Goal: Information Seeking & Learning: Check status

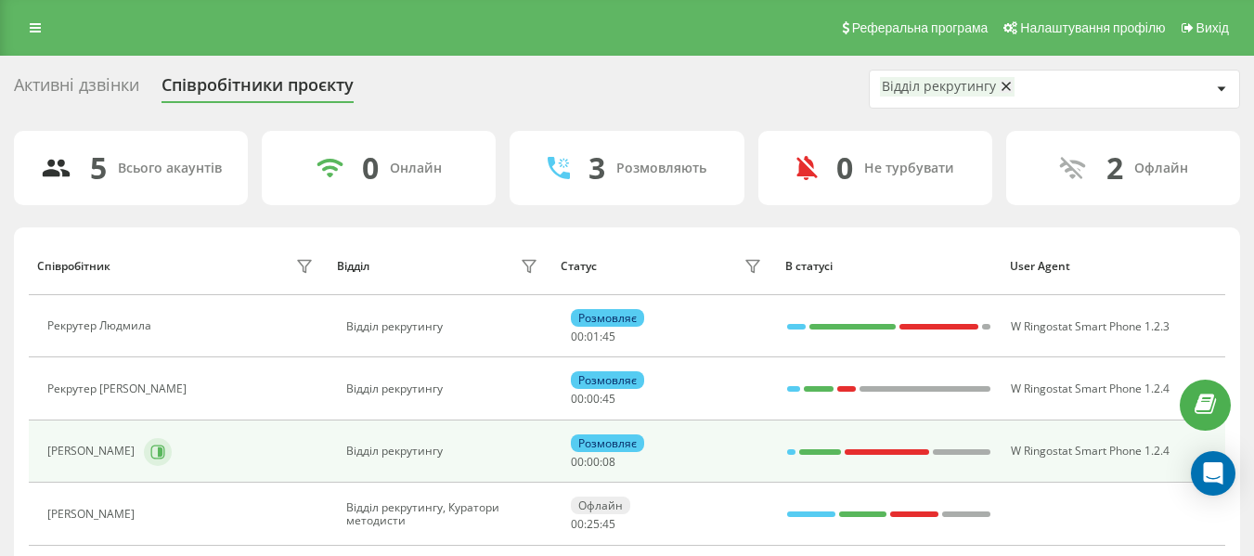
click at [165, 445] on icon at bounding box center [157, 452] width 15 height 15
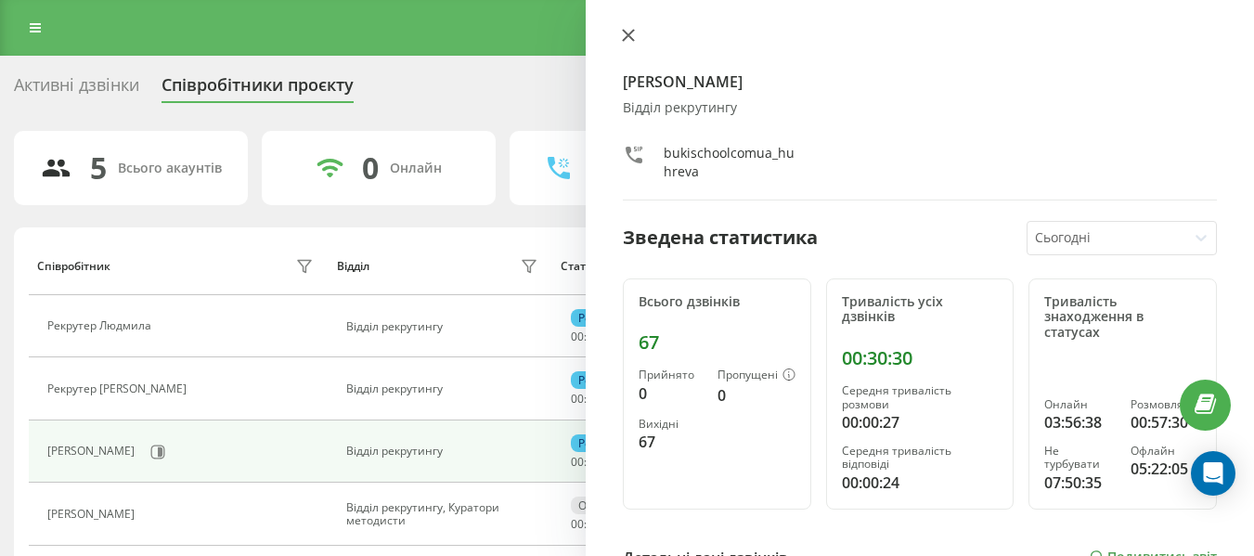
click at [630, 33] on icon at bounding box center [628, 35] width 11 height 11
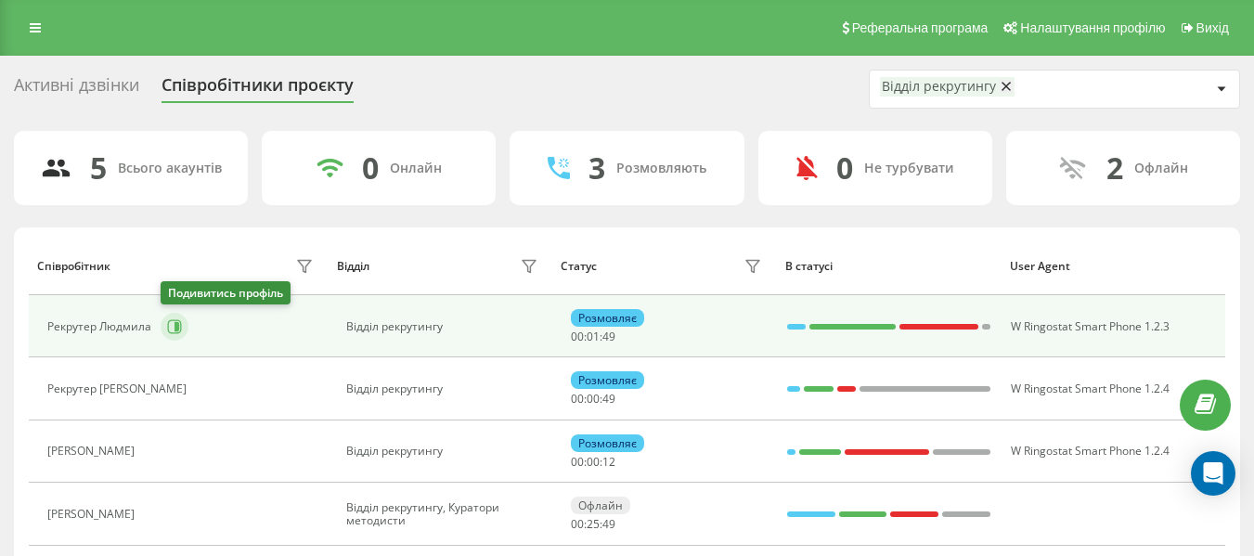
click at [175, 327] on icon at bounding box center [177, 326] width 5 height 9
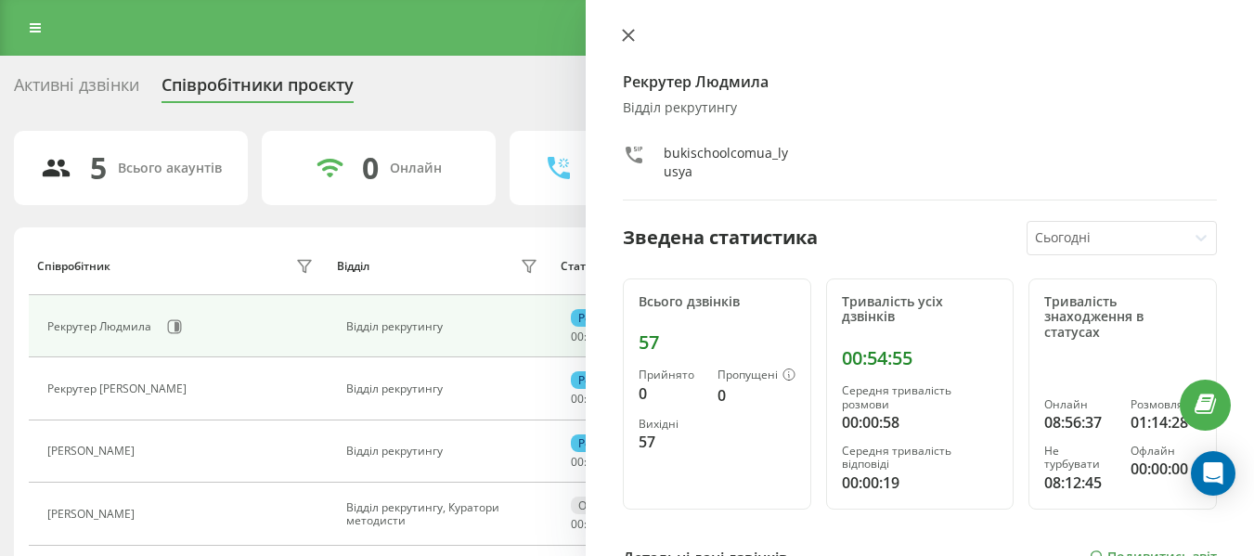
click at [629, 31] on icon at bounding box center [628, 35] width 13 height 13
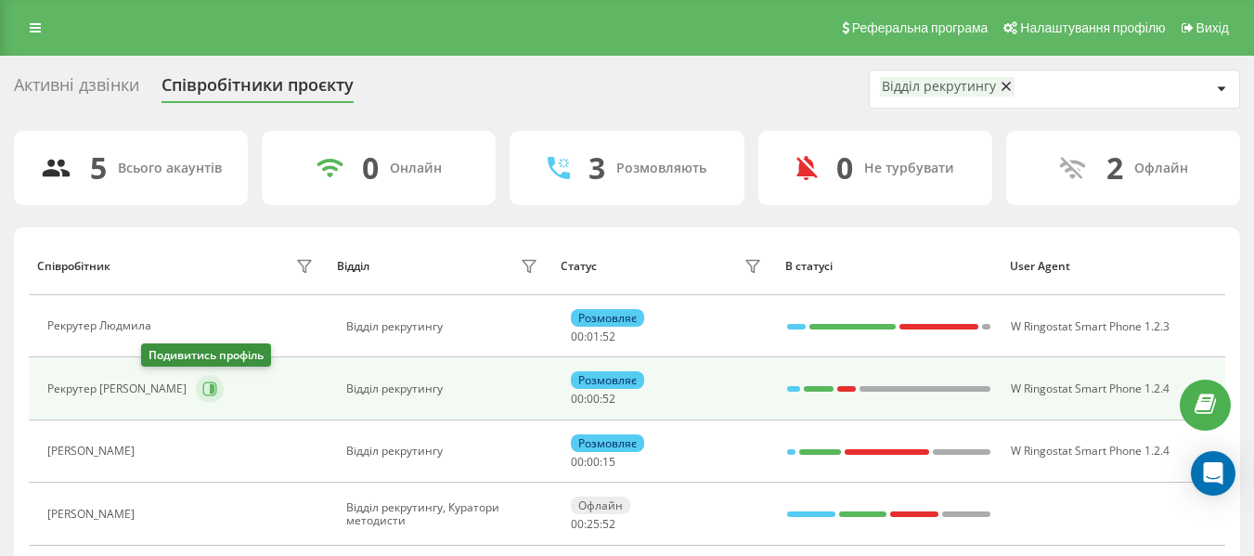
click at [210, 388] on icon at bounding box center [212, 388] width 5 height 9
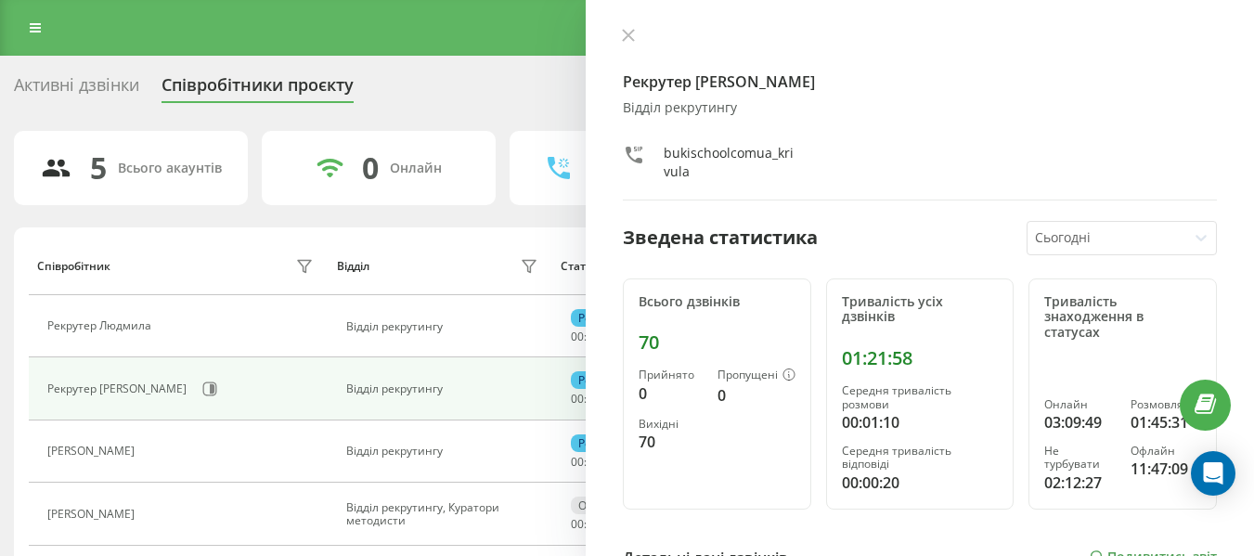
click at [631, 27] on div "Рекрутер [PERSON_NAME] рекрутингу bukischoolcomua_krivula Зведена статистика Сь…" at bounding box center [920, 278] width 669 height 556
click at [629, 37] on icon at bounding box center [628, 35] width 13 height 13
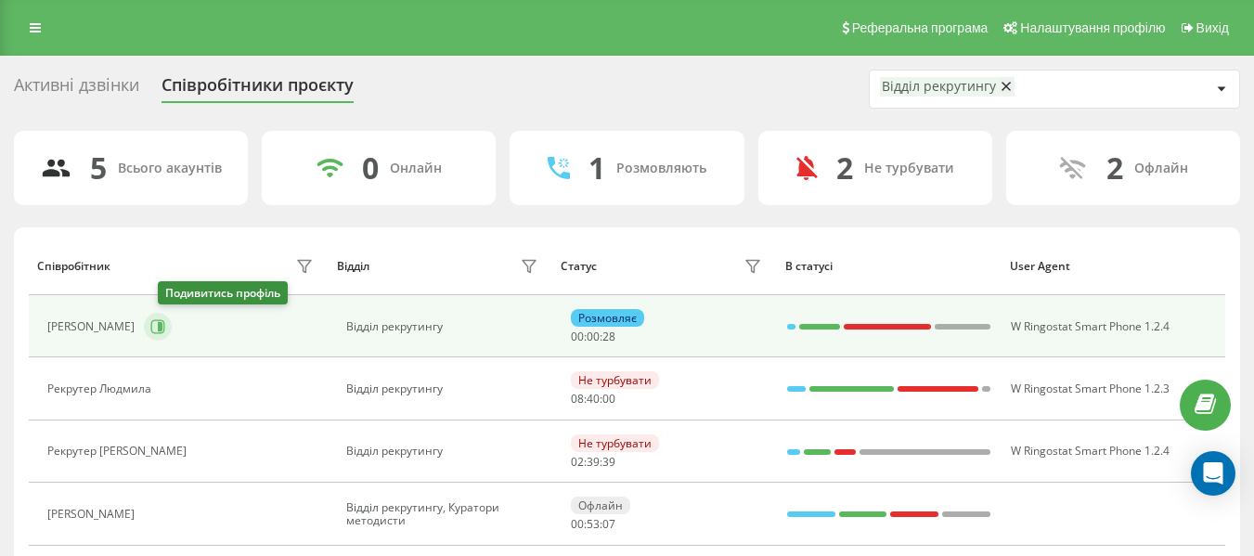
click at [165, 326] on icon at bounding box center [157, 326] width 15 height 15
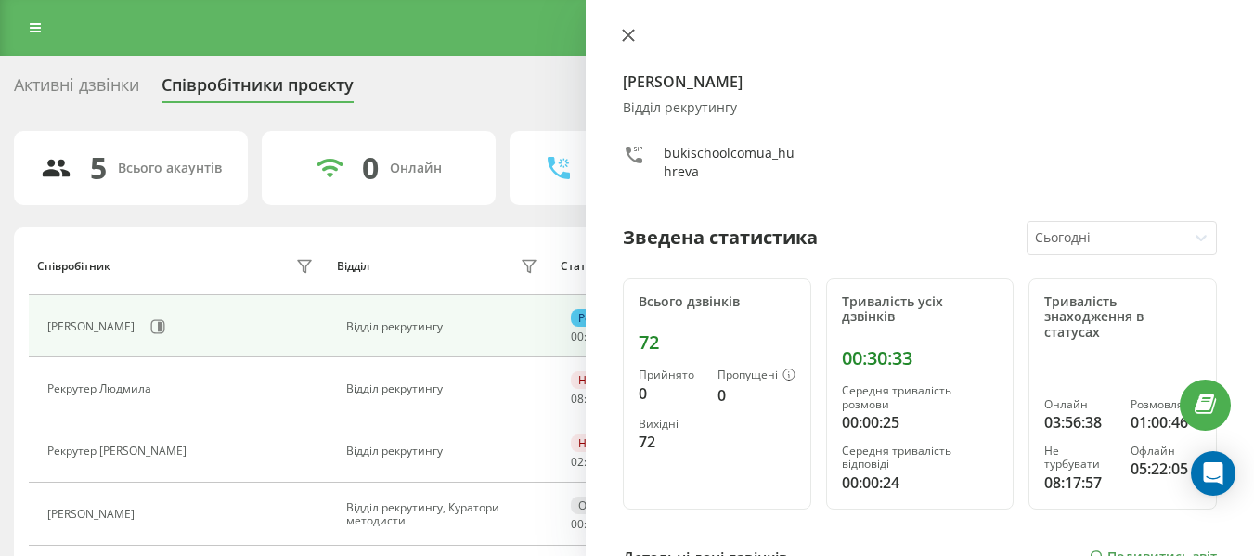
click at [630, 31] on icon at bounding box center [628, 35] width 13 height 13
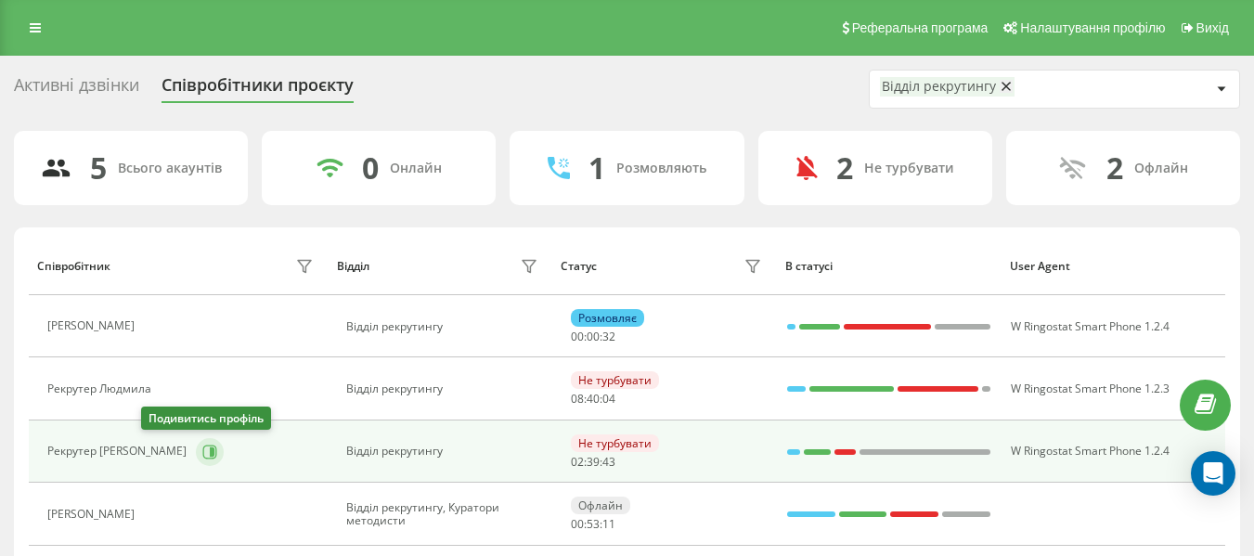
click at [202, 451] on icon at bounding box center [209, 452] width 15 height 15
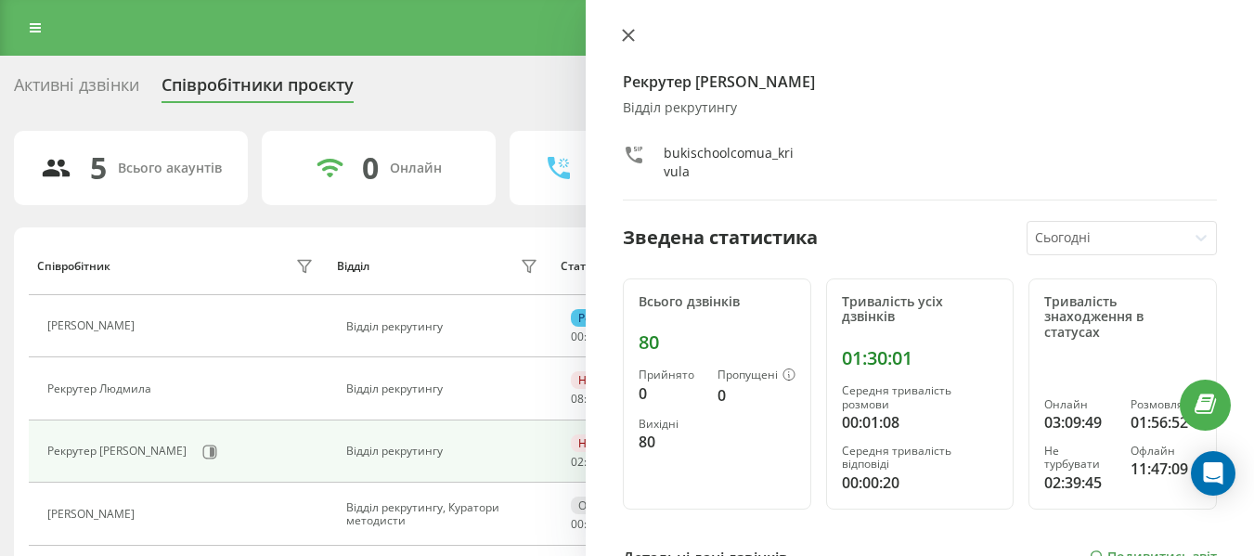
click at [631, 38] on icon at bounding box center [628, 35] width 11 height 11
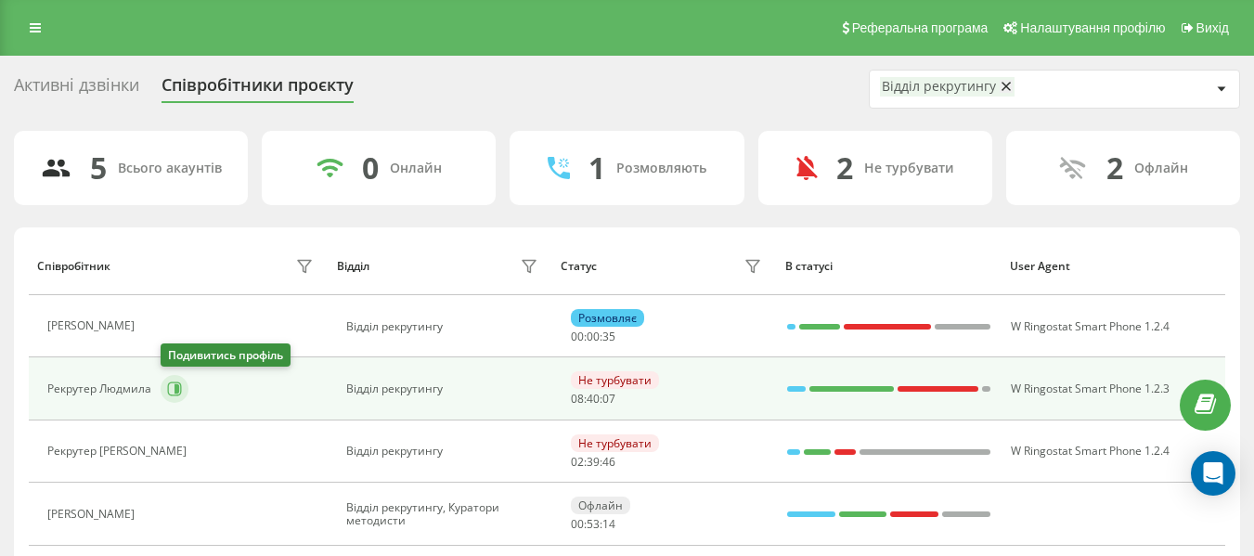
click at [171, 386] on icon at bounding box center [174, 389] width 15 height 15
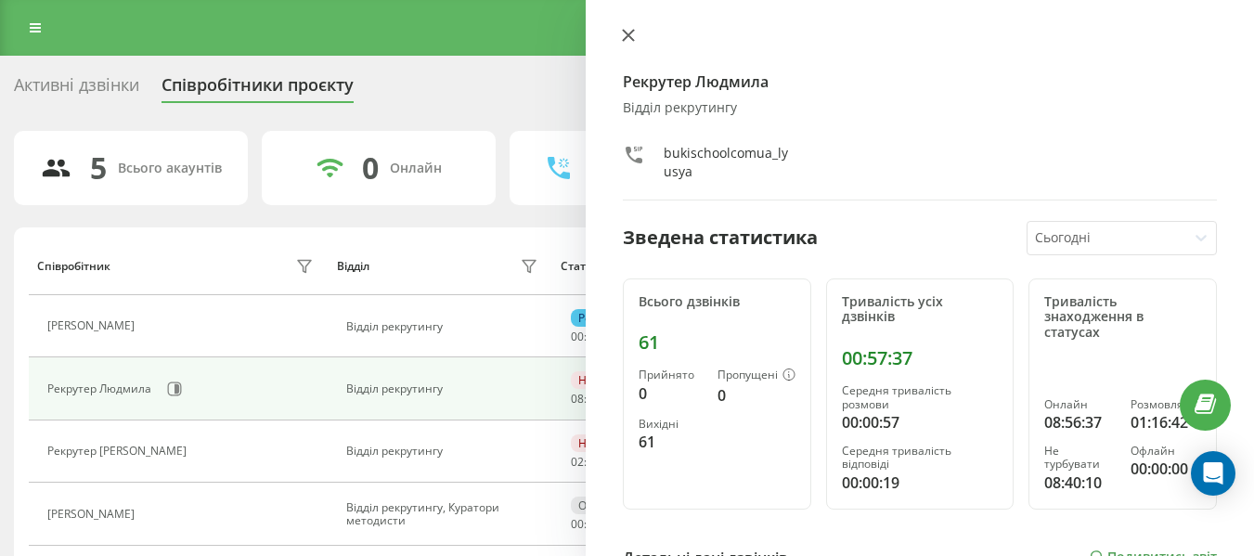
click at [631, 28] on button at bounding box center [629, 37] width 24 height 18
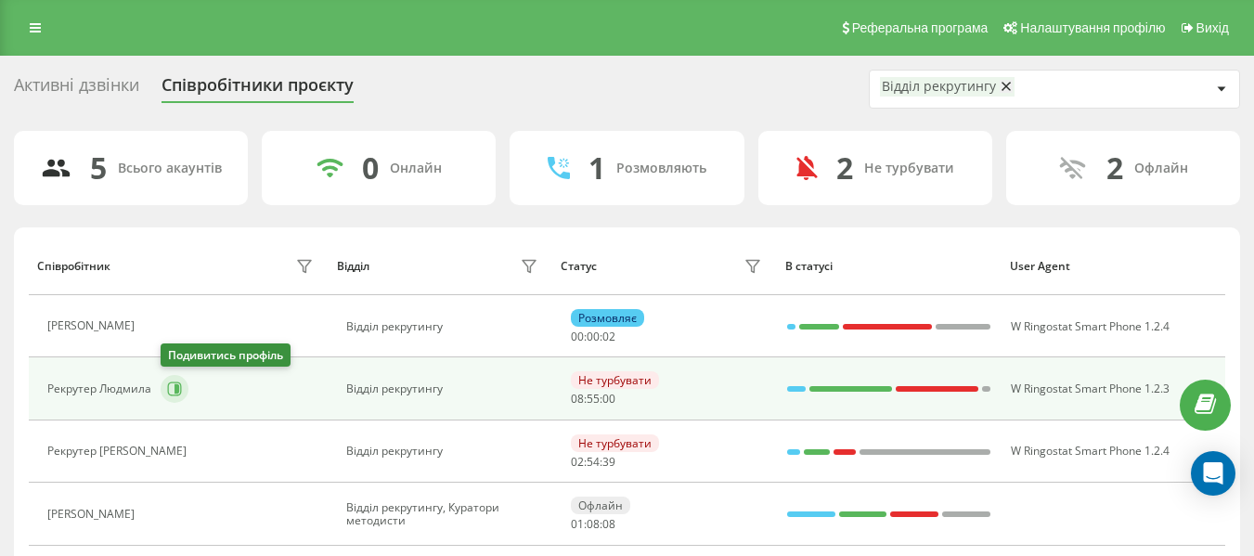
click at [167, 383] on icon at bounding box center [174, 389] width 15 height 15
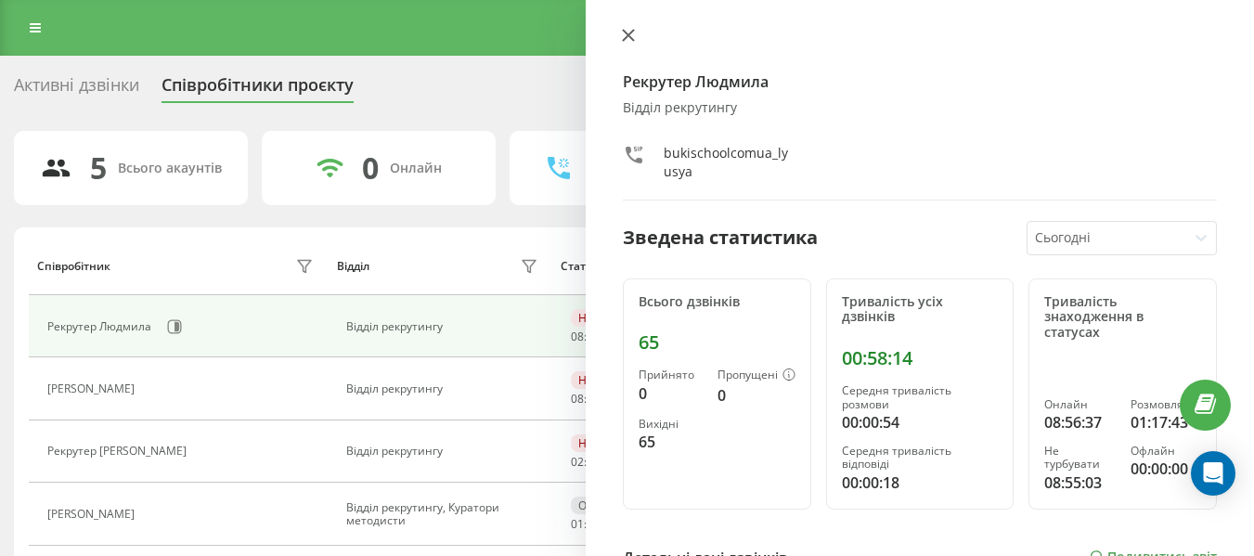
click at [631, 30] on icon at bounding box center [628, 35] width 13 height 13
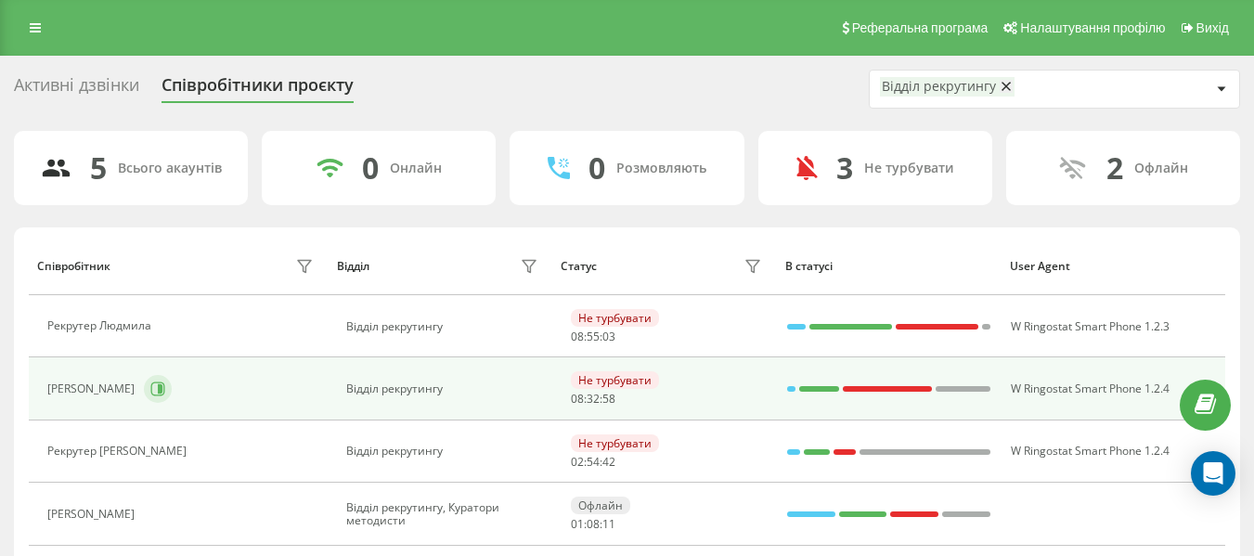
click at [172, 388] on button at bounding box center [158, 389] width 28 height 28
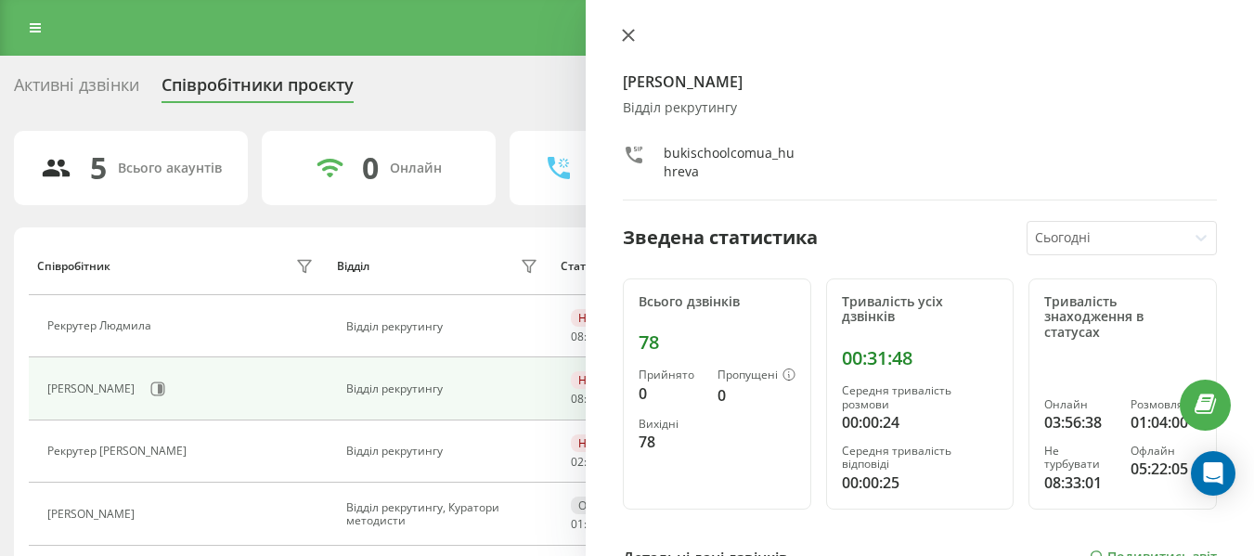
click at [625, 35] on icon at bounding box center [628, 35] width 13 height 13
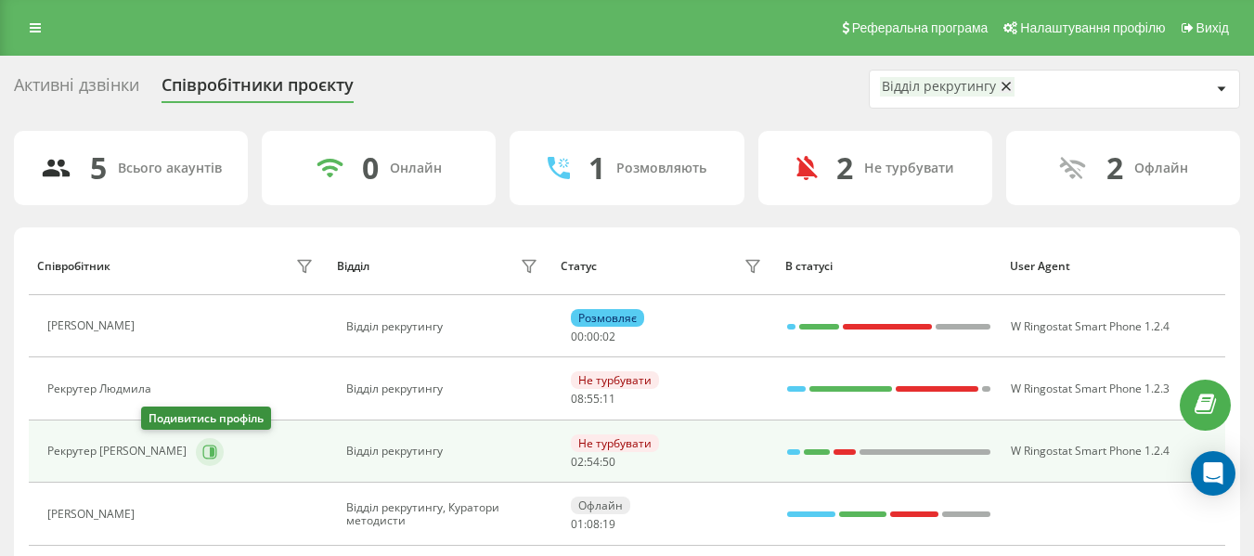
click at [202, 453] on icon at bounding box center [209, 452] width 15 height 15
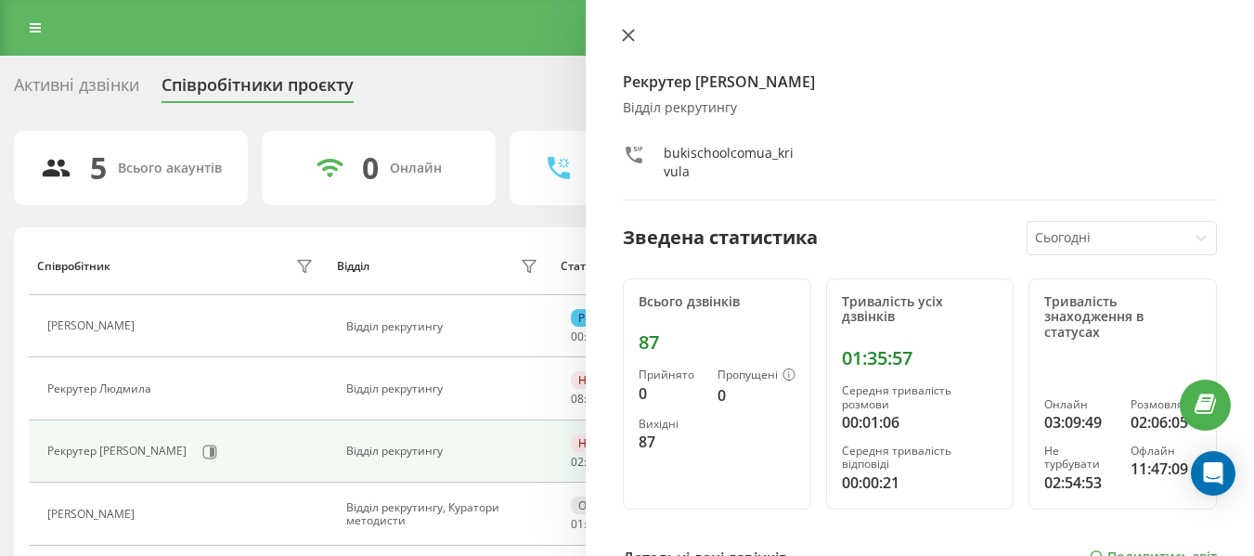
click at [618, 34] on button at bounding box center [629, 37] width 24 height 18
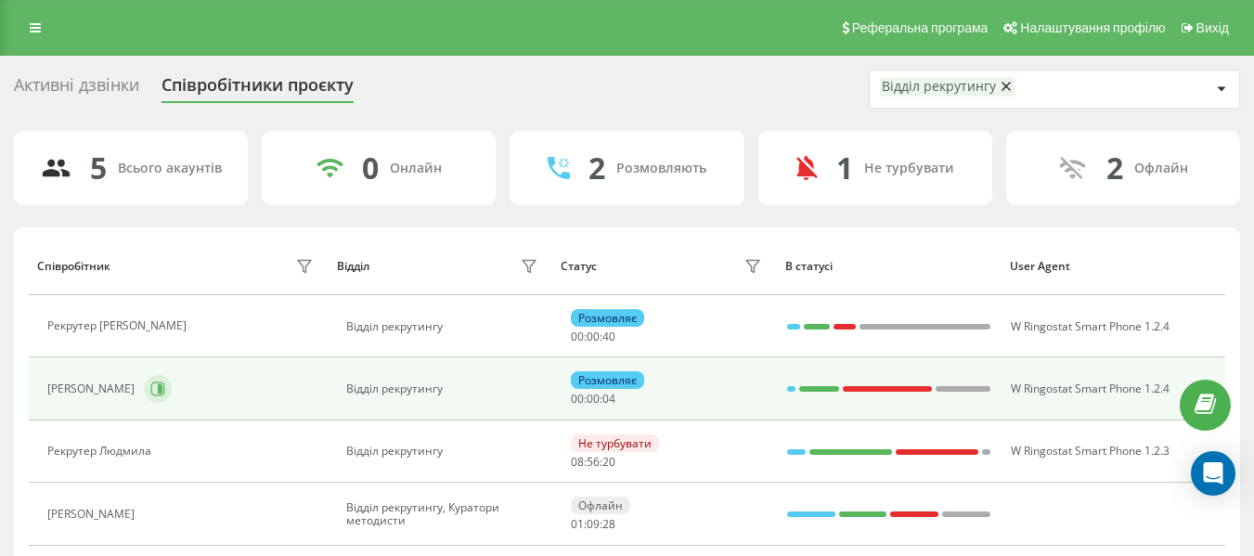
click at [165, 387] on icon at bounding box center [158, 390] width 14 height 14
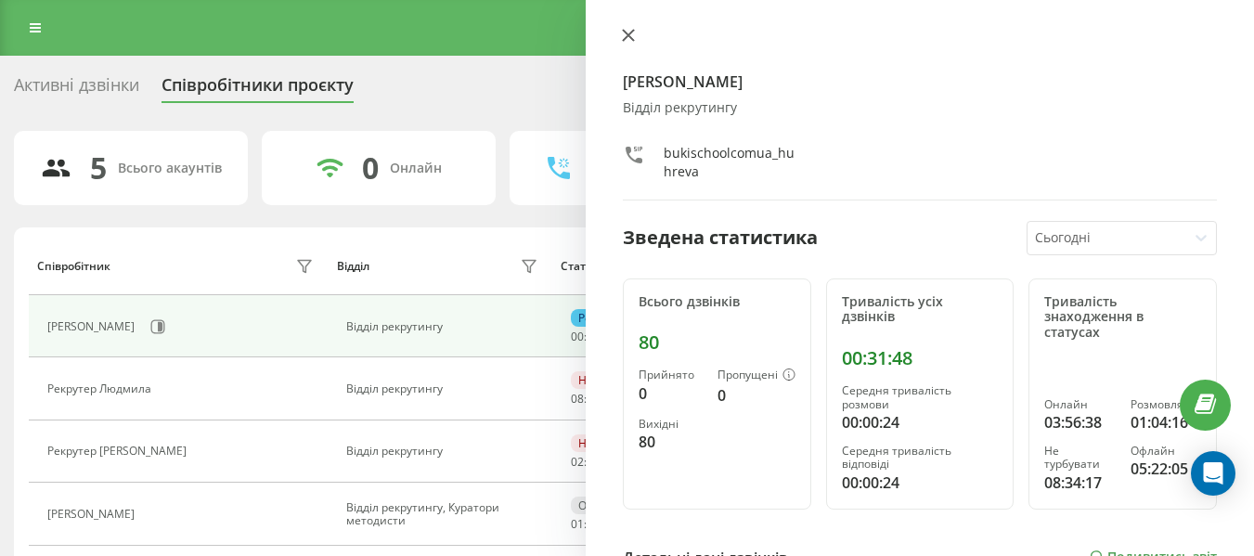
click at [629, 32] on icon at bounding box center [628, 35] width 13 height 13
